Goal: Transaction & Acquisition: Purchase product/service

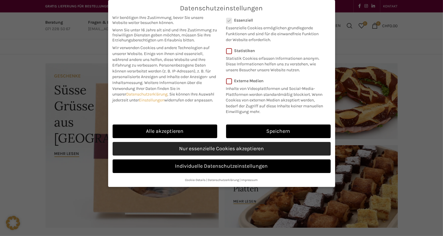
click at [221, 153] on link "Nur essenzielle Cookies akzeptieren" at bounding box center [222, 149] width 218 height 14
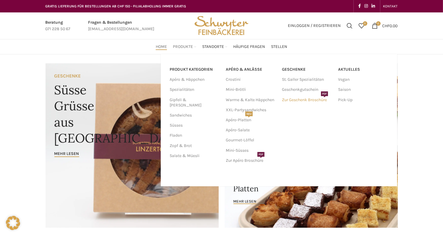
click at [309, 101] on link "Zur Geschenk Broschüre PDF" at bounding box center [307, 100] width 50 height 10
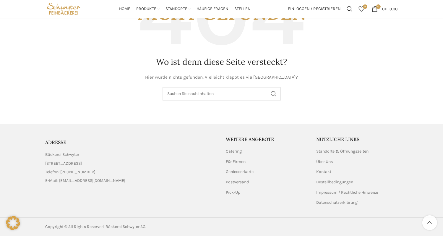
scroll to position [9, 0]
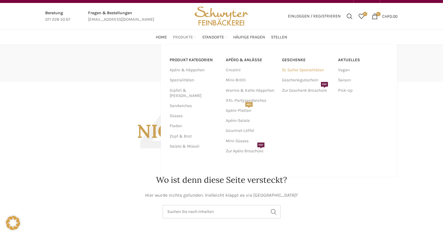
click at [305, 72] on link "St. Galler Spezialitäten" at bounding box center [307, 70] width 50 height 10
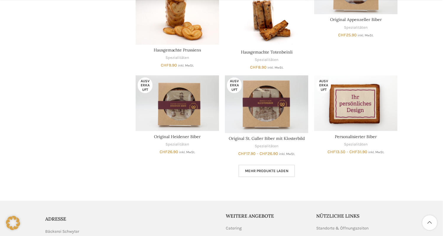
scroll to position [384, 0]
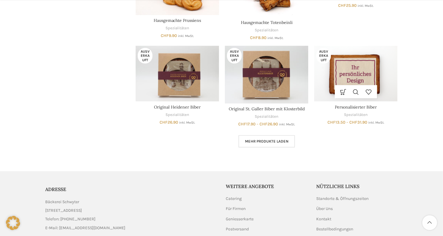
click at [359, 110] on div "Ausverkauft Ausführung wählen Dieses Produkt weist mehrere Varianten auf. Die O…" at bounding box center [355, 85] width 83 height 79
click at [359, 106] on link "Personalisierter Biber" at bounding box center [356, 106] width 42 height 5
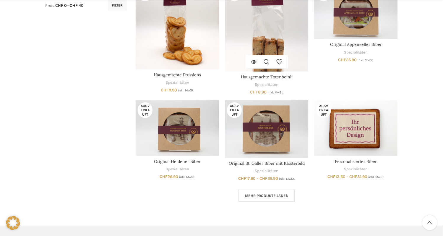
scroll to position [355, 0]
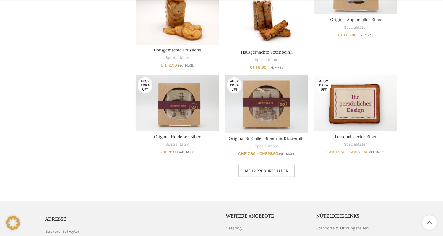
click at [277, 173] on link "Mehr Produkte laden" at bounding box center [267, 171] width 56 height 12
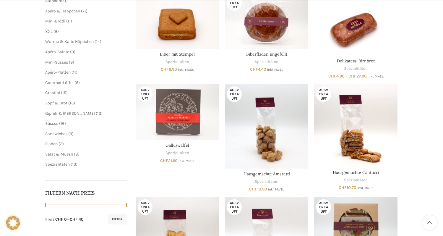
scroll to position [207, 0]
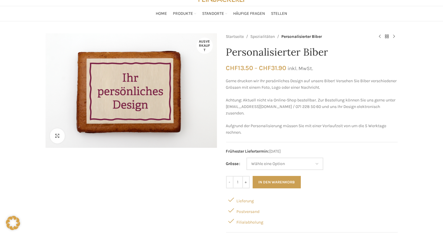
scroll to position [30, 0]
